Goal: Information Seeking & Learning: Learn about a topic

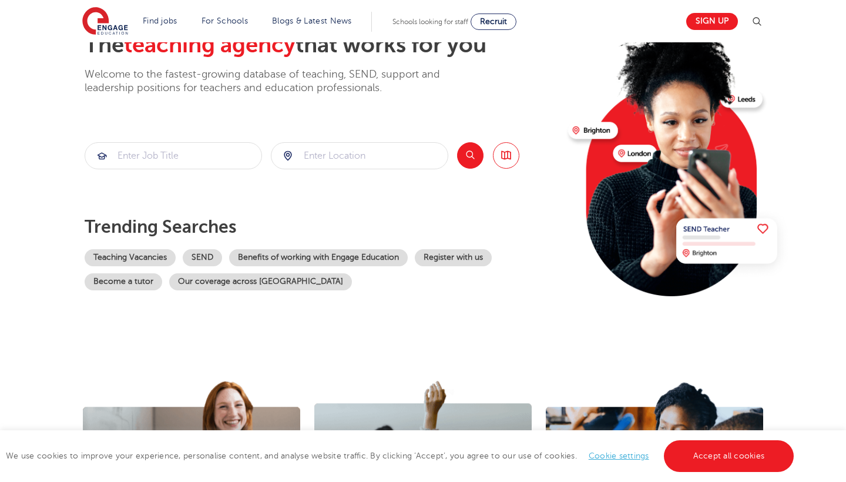
scroll to position [86, 0]
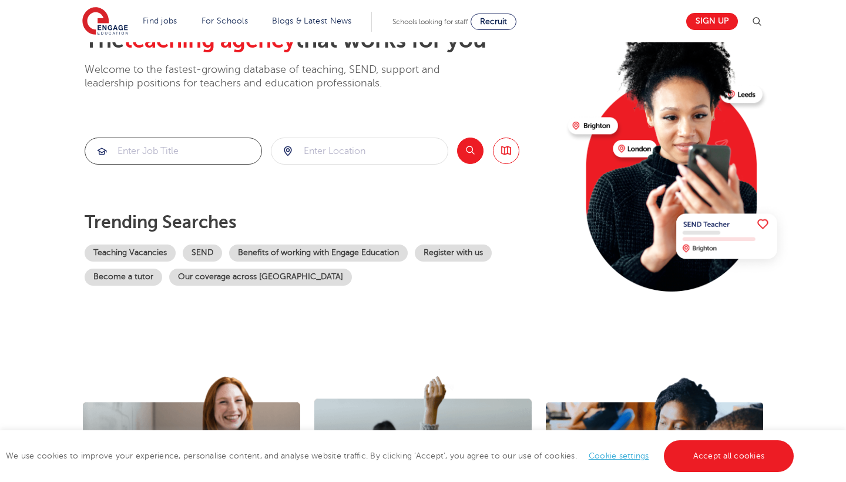
click at [231, 144] on input "search" at bounding box center [173, 151] width 176 height 26
type input "teacher training"
click button "Submit" at bounding box center [0, 0] width 0 height 0
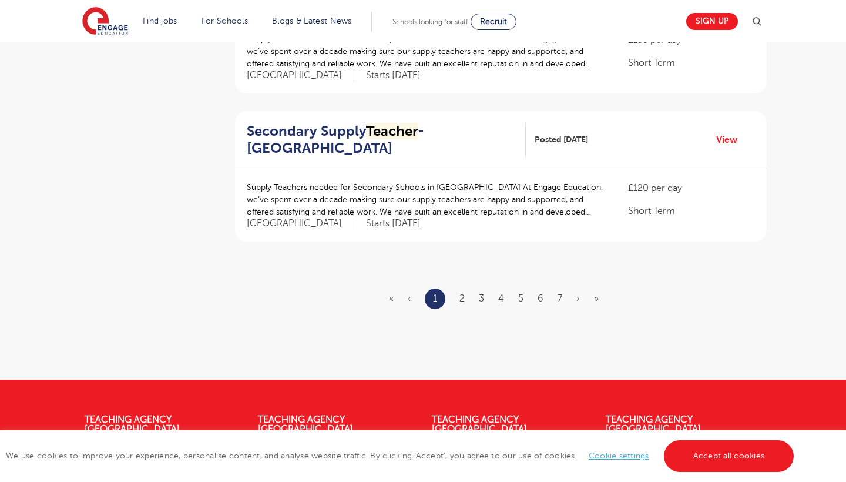
scroll to position [1363, 0]
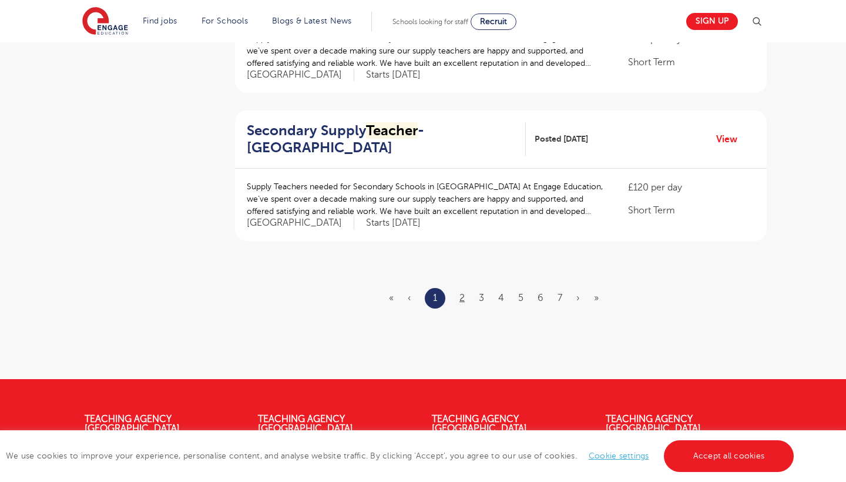
click at [465, 292] on link "2" at bounding box center [461, 297] width 5 height 11
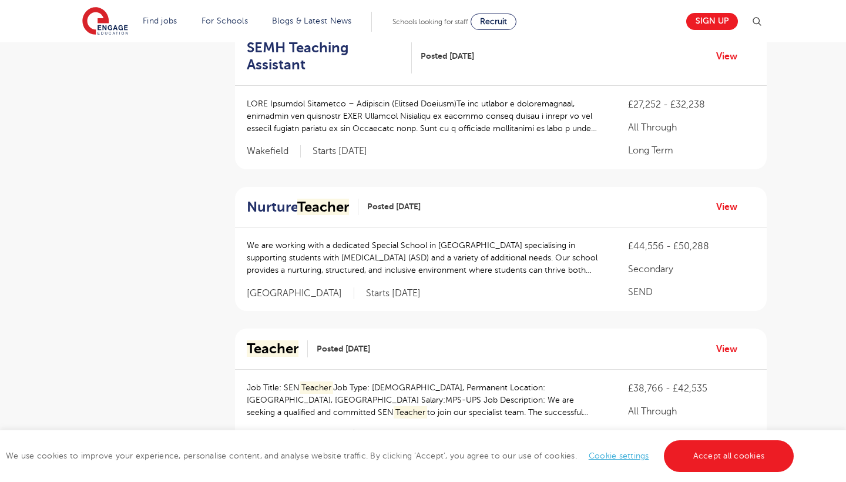
scroll to position [1251, 0]
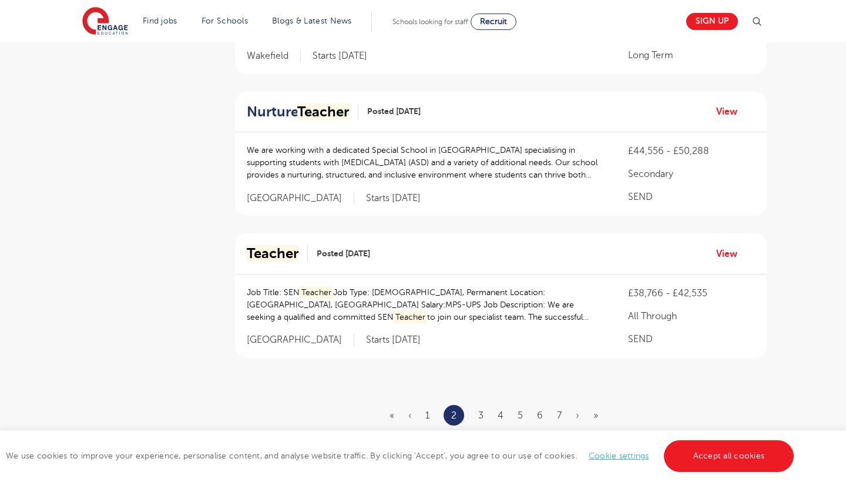
click at [488, 405] on ul "« ‹ 1 2 3 4 5 6 7 › »" at bounding box center [500, 415] width 223 height 21
click at [486, 405] on ul "« ‹ 1 2 3 4 5 6 7 › »" at bounding box center [500, 415] width 223 height 21
click at [483, 410] on link "3" at bounding box center [480, 415] width 5 height 11
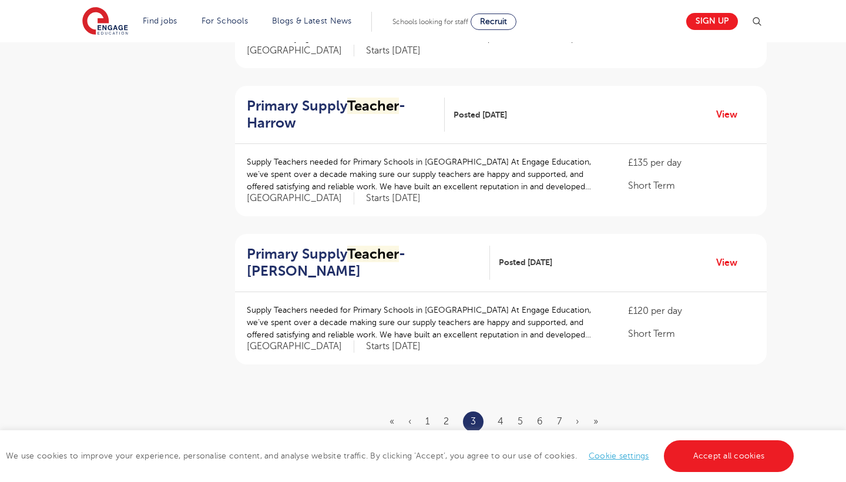
scroll to position [0, 0]
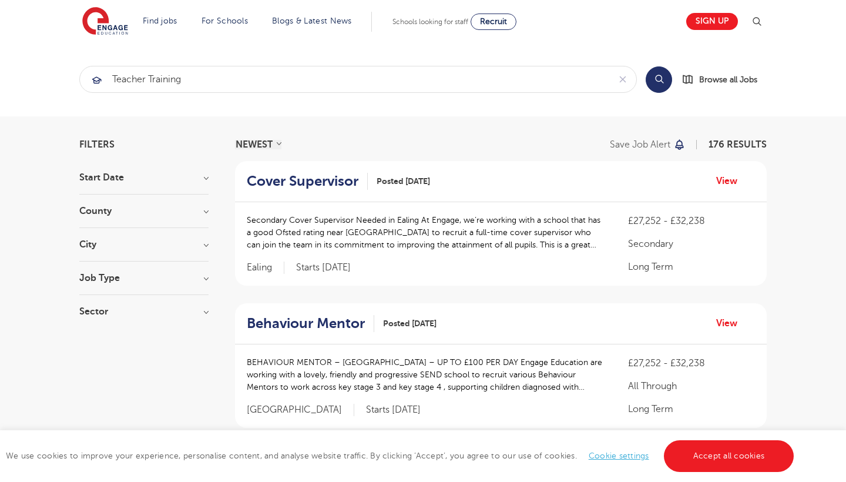
click at [218, 57] on section "teacher training Search Browse all Jobs" at bounding box center [423, 79] width 846 height 74
click at [217, 78] on input "teacher training" at bounding box center [344, 79] width 529 height 26
click at [215, 106] on div "teacher training" at bounding box center [357, 114] width 543 height 18
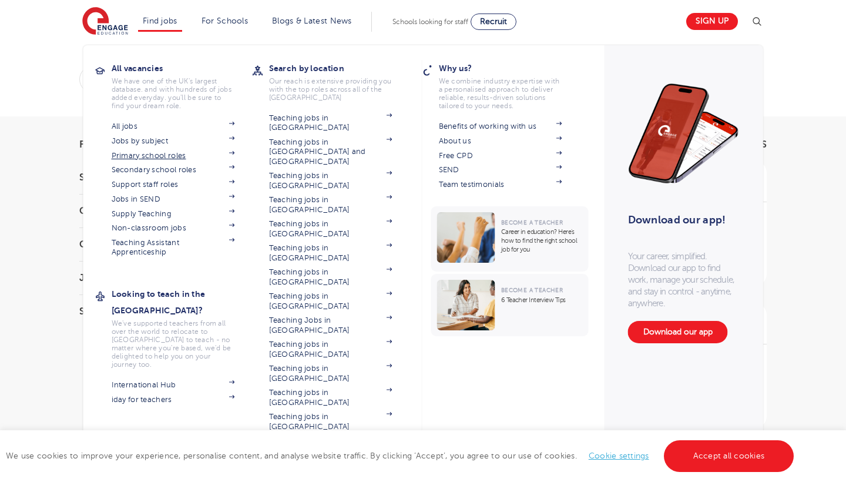
click at [170, 156] on link "Primary school roles" at bounding box center [173, 155] width 123 height 9
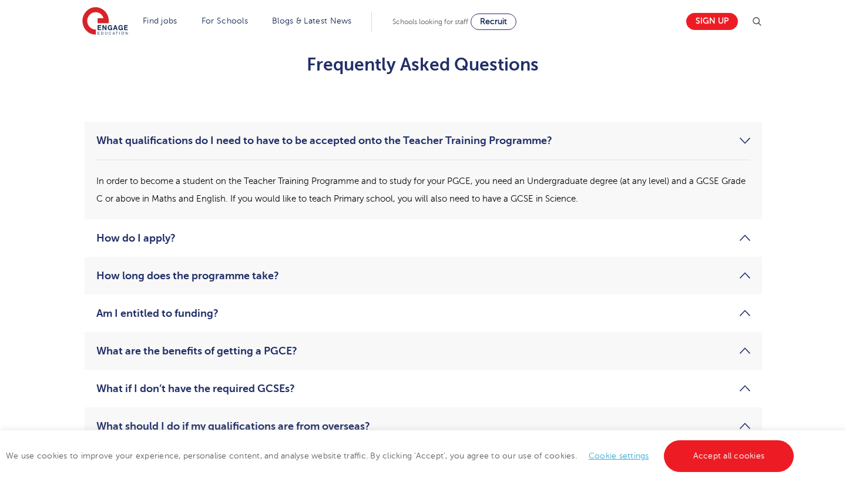
scroll to position [1751, 0]
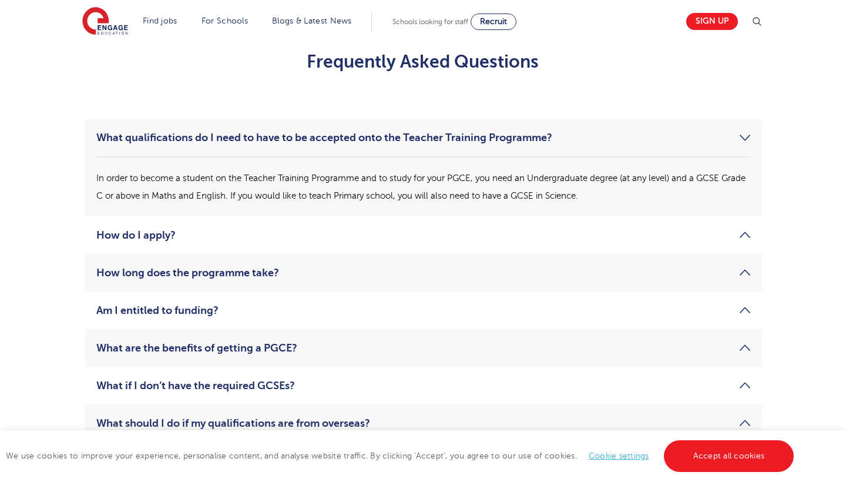
click at [175, 234] on link "How do I apply?" at bounding box center [423, 235] width 654 height 14
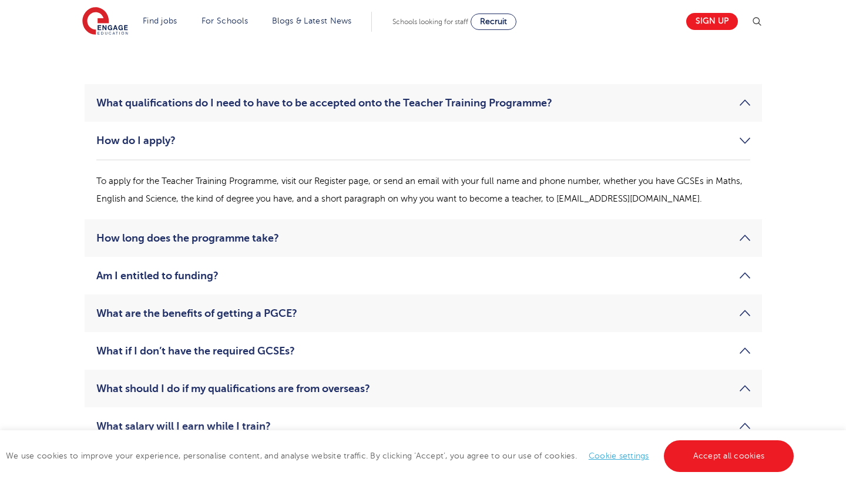
scroll to position [1790, 0]
